Goal: Task Accomplishment & Management: Manage account settings

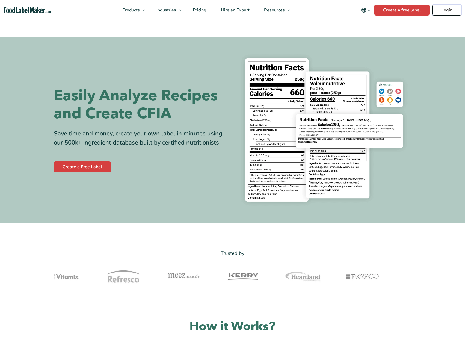
click at [444, 10] on link "Login" at bounding box center [446, 10] width 29 height 11
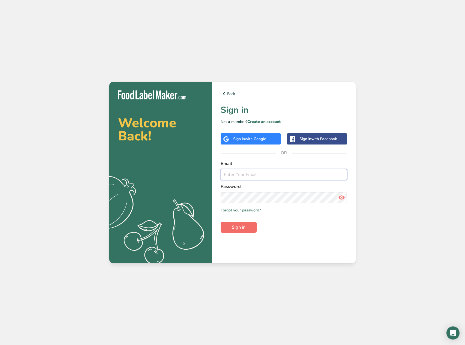
type input "mariegosselin78@hotmail.com"
click at [235, 230] on span "Sign in" at bounding box center [239, 227] width 14 height 7
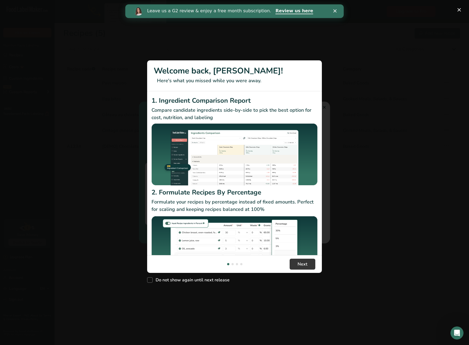
click at [322, 108] on div "New Features" at bounding box center [234, 172] width 469 height 345
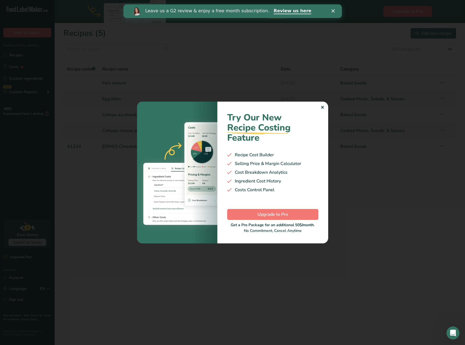
click at [322, 108] on div "✕" at bounding box center [323, 107] width 4 height 7
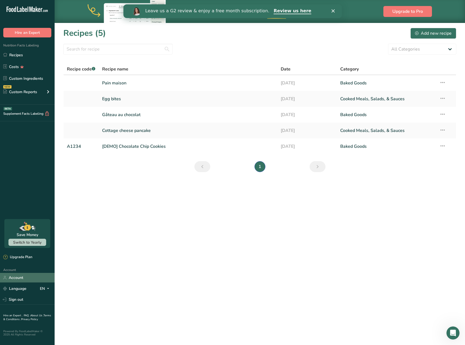
click at [23, 277] on link "Account" at bounding box center [27, 278] width 55 height 10
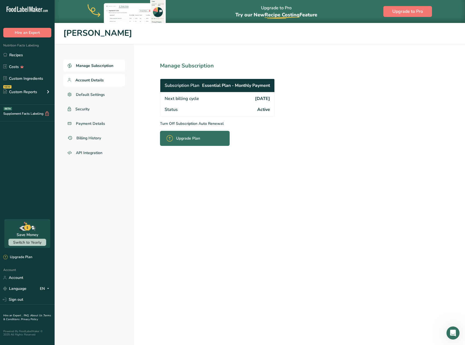
click at [91, 79] on span "Account Details" at bounding box center [89, 80] width 28 height 6
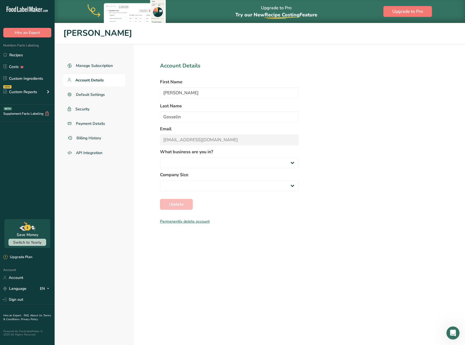
select select
select select "6"
click at [91, 69] on link "Manage Subscription" at bounding box center [94, 66] width 62 height 12
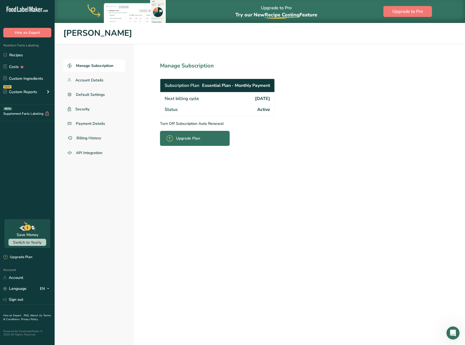
click at [181, 133] on div "Upgrade Plan" at bounding box center [185, 138] width 37 height 13
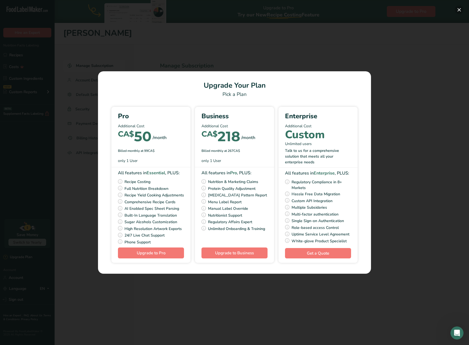
click at [457, 8] on button "Pick Your Pricing Plan Modal" at bounding box center [459, 9] width 9 height 9
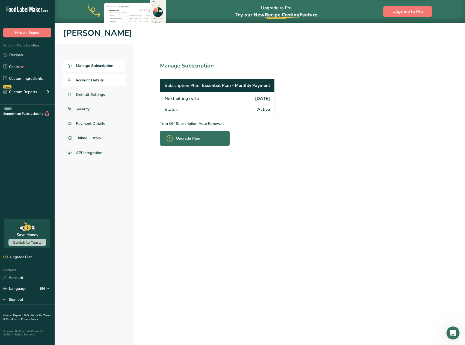
click at [94, 81] on span "Account Details" at bounding box center [89, 80] width 28 height 6
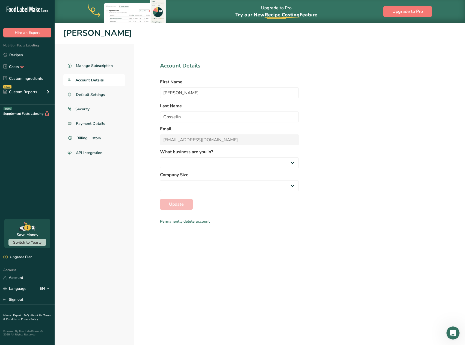
select select "6"
click at [90, 93] on span "Default Settings" at bounding box center [90, 95] width 29 height 6
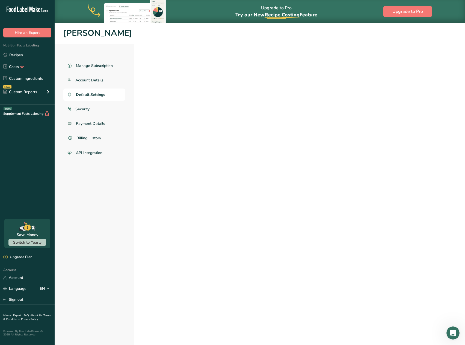
select select "CA"
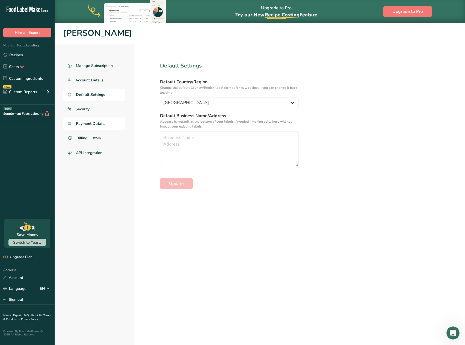
click at [98, 124] on span "Payment Details" at bounding box center [90, 124] width 29 height 6
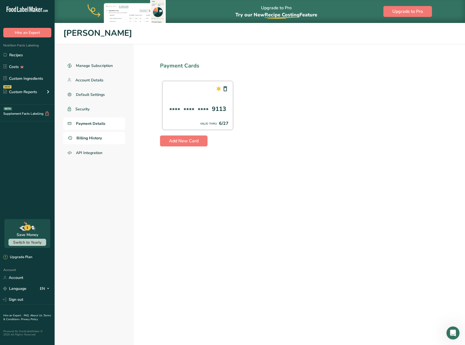
click at [96, 140] on span "Billing History" at bounding box center [88, 138] width 25 height 6
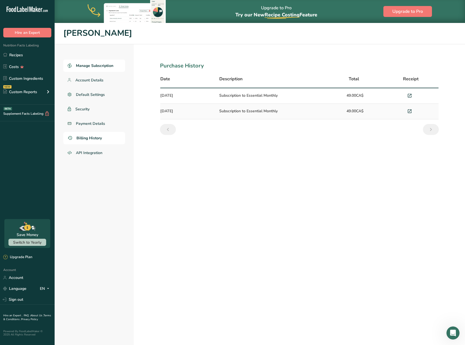
click at [100, 68] on span "Manage Subscription" at bounding box center [94, 66] width 37 height 6
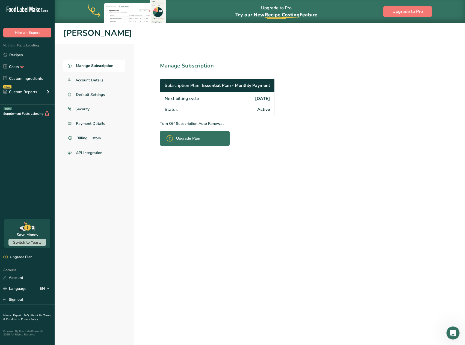
click at [262, 109] on span "Active" at bounding box center [263, 109] width 13 height 7
click at [264, 110] on span "Active" at bounding box center [263, 109] width 13 height 7
click at [185, 123] on p "Turn Off Subscription Auto Renewal" at bounding box center [229, 124] width 139 height 6
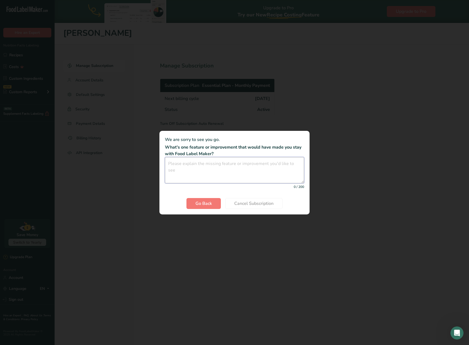
click at [196, 166] on textarea "Cancel subscription modal" at bounding box center [234, 170] width 139 height 26
type textarea "none"
click at [240, 204] on span "Cancel Subscription" at bounding box center [253, 203] width 39 height 7
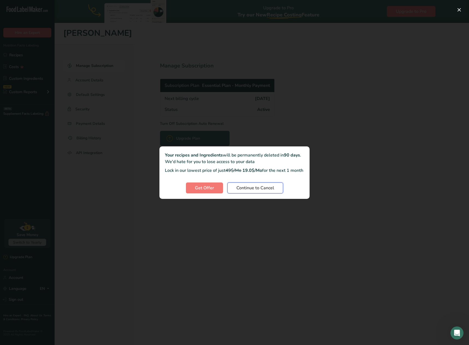
click at [243, 191] on span "Continue to Cancel" at bounding box center [255, 188] width 38 height 7
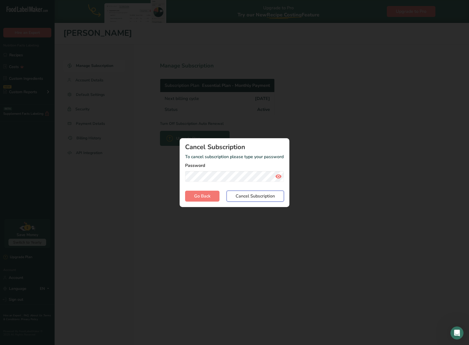
click at [248, 196] on span "Cancel Subscription" at bounding box center [255, 196] width 39 height 7
